Goal: Check status: Check status

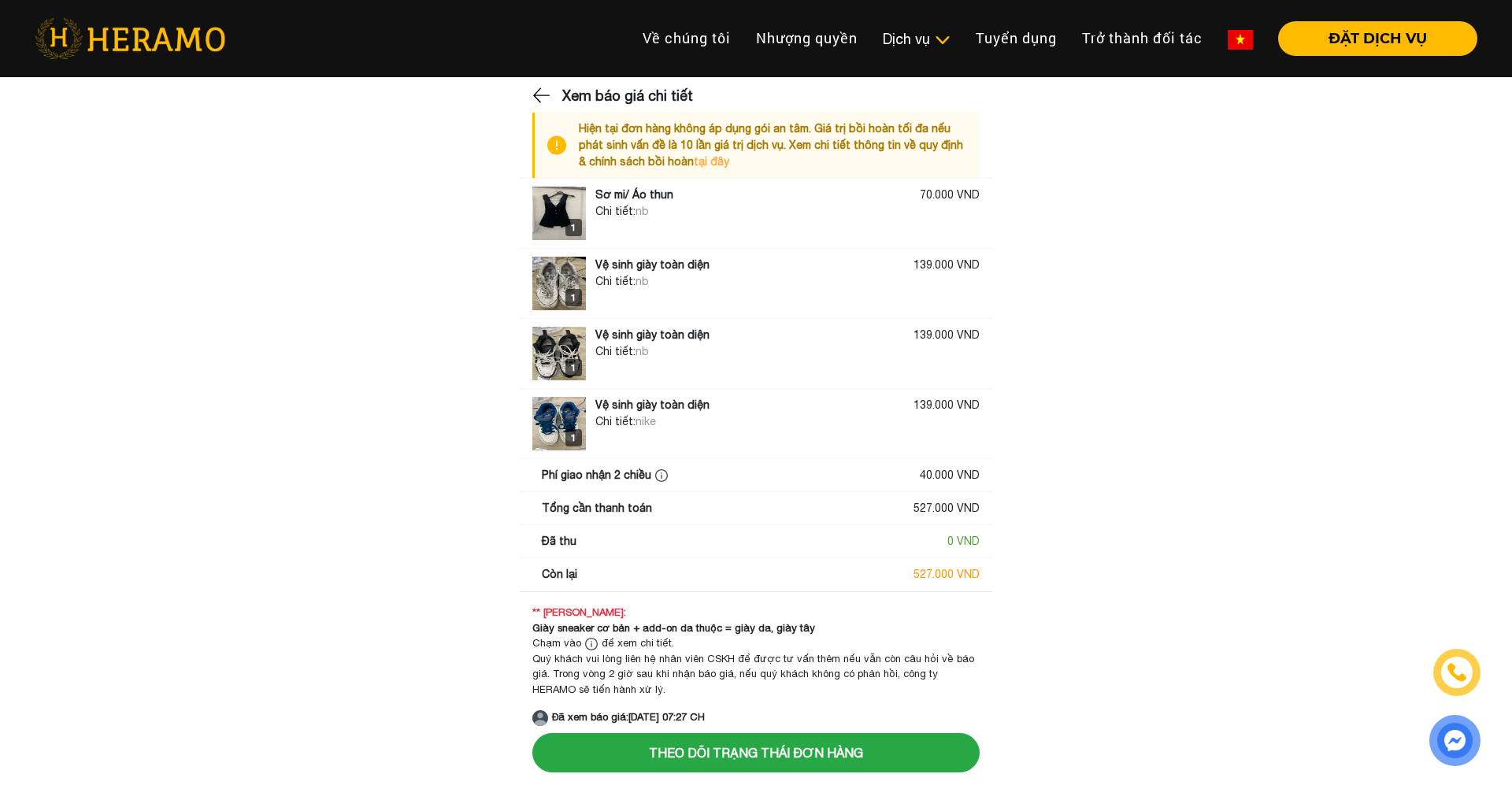
click at [553, 223] on img at bounding box center [559, 213] width 54 height 54
click at [579, 204] on img at bounding box center [559, 213] width 54 height 54
click at [558, 199] on img at bounding box center [559, 213] width 54 height 54
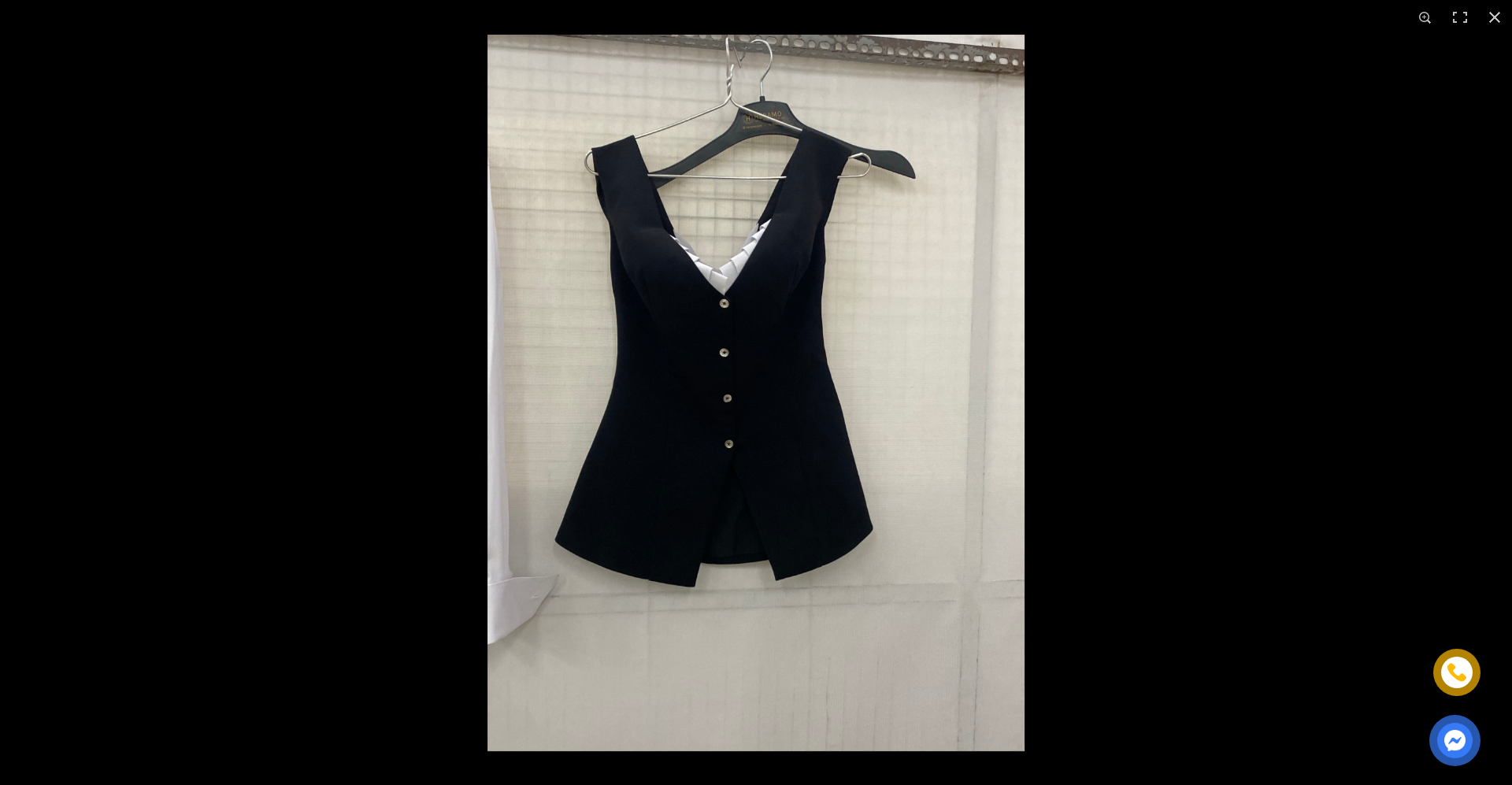
click at [562, 206] on img at bounding box center [756, 392] width 717 height 716
click at [672, 215] on img at bounding box center [756, 392] width 717 height 716
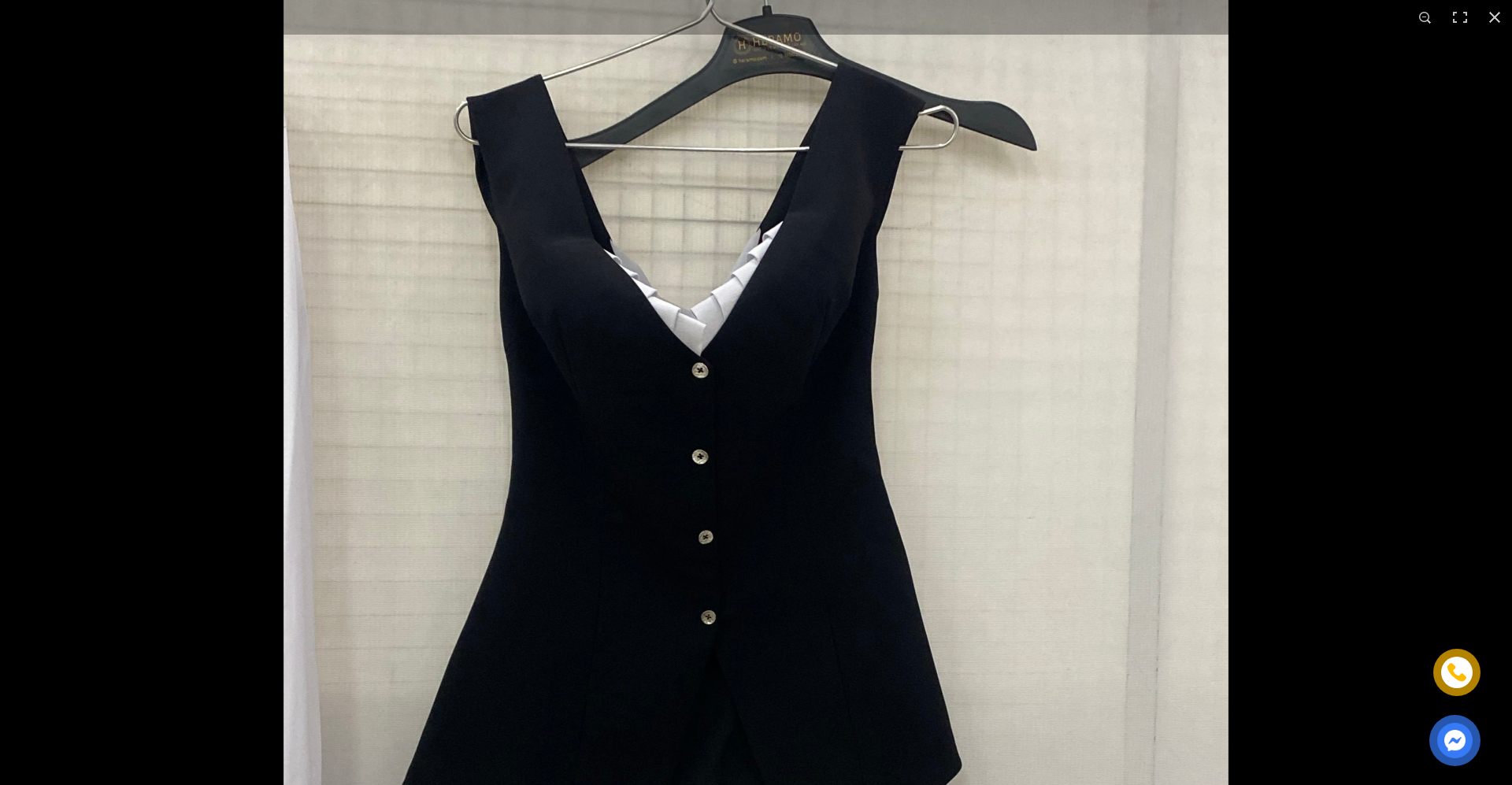
click at [699, 238] on img at bounding box center [756, 527] width 1260 height 1260
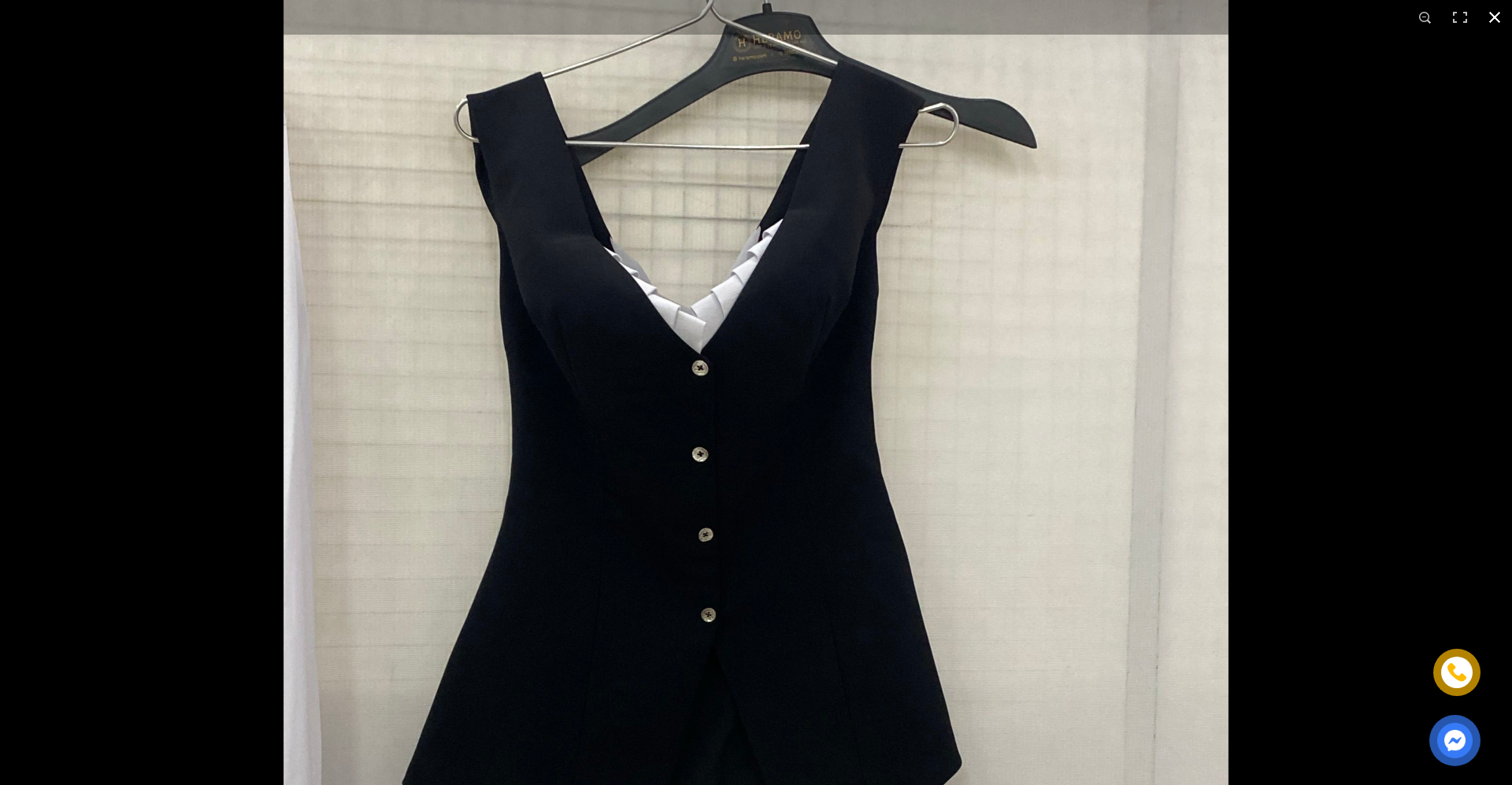
click at [1485, 20] on button "button" at bounding box center [1494, 17] width 34 height 34
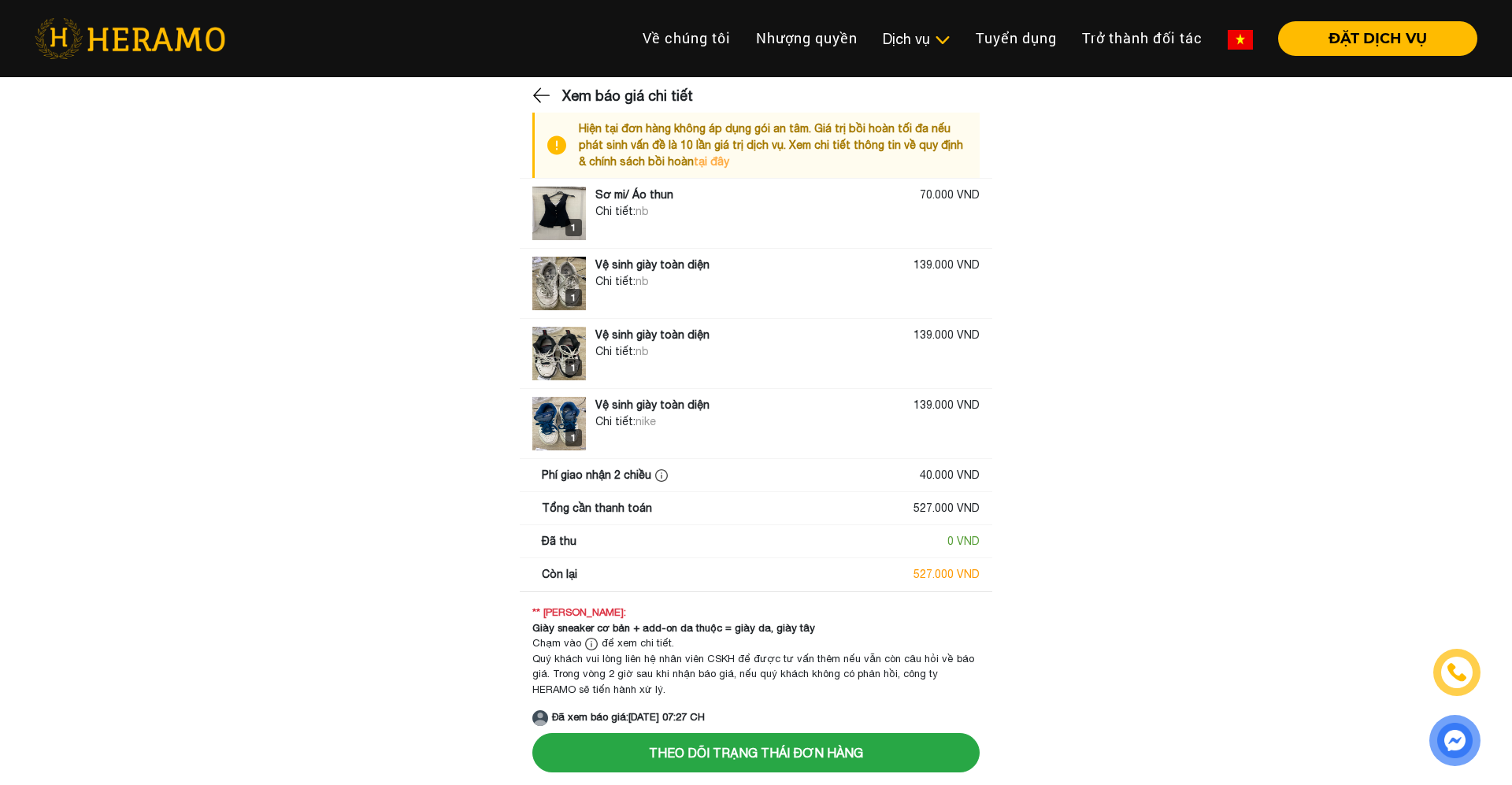
click at [539, 97] on img at bounding box center [543, 95] width 20 height 23
click at [559, 193] on img at bounding box center [559, 213] width 54 height 54
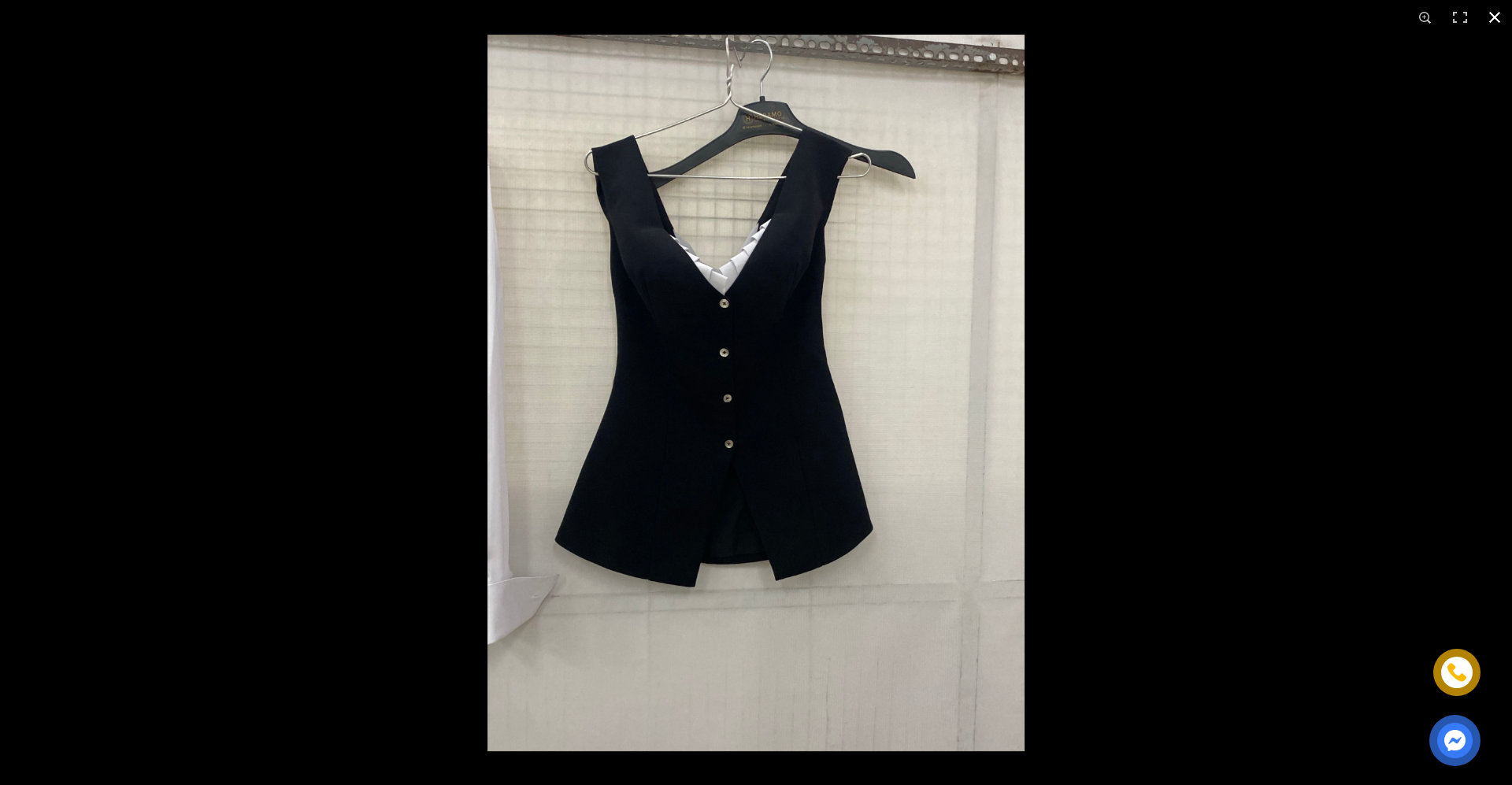
click at [1493, 18] on button "button" at bounding box center [1494, 17] width 34 height 34
